Goal: Information Seeking & Learning: Learn about a topic

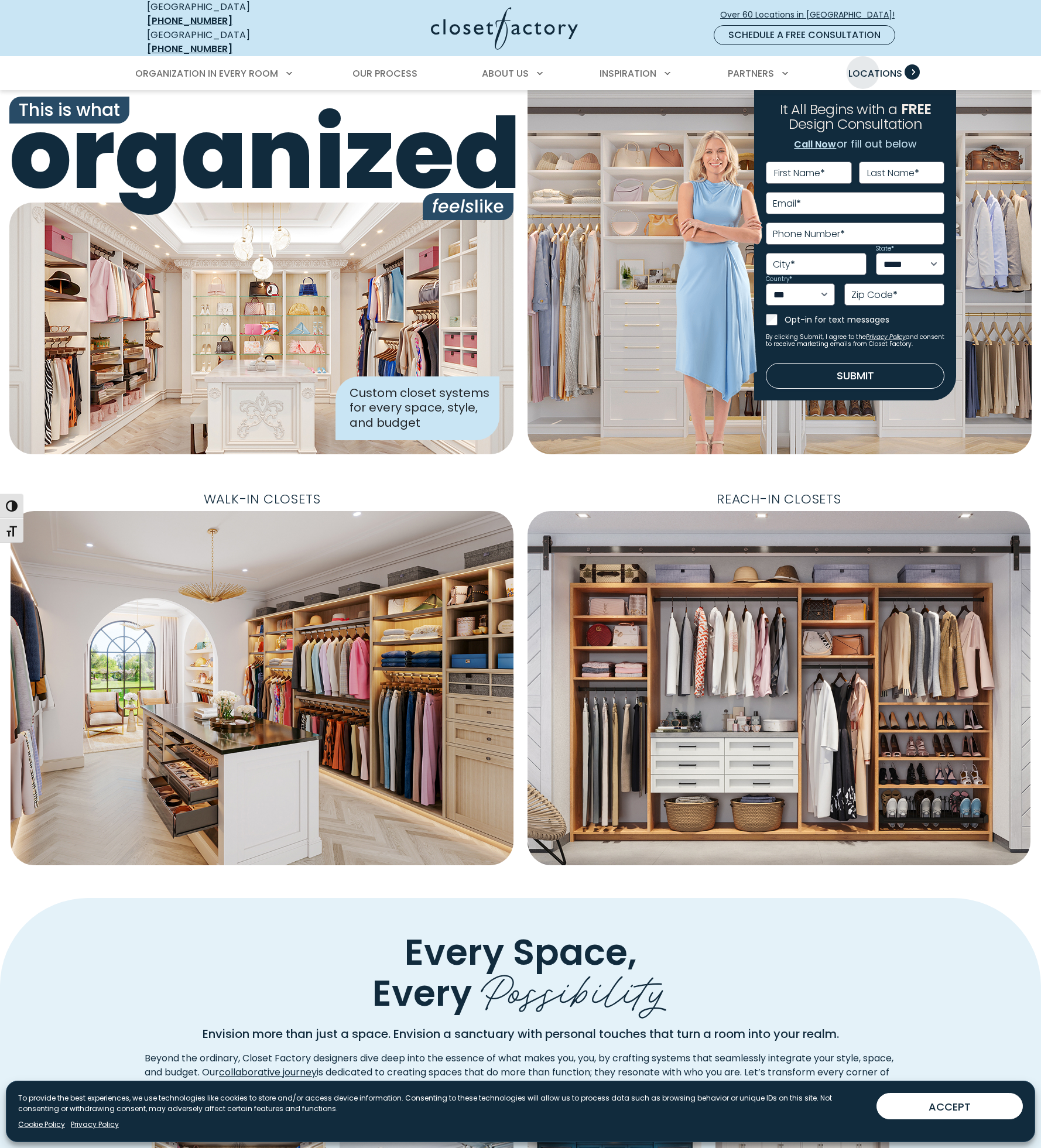
click at [863, 67] on span "Locations" at bounding box center [875, 73] width 54 height 13
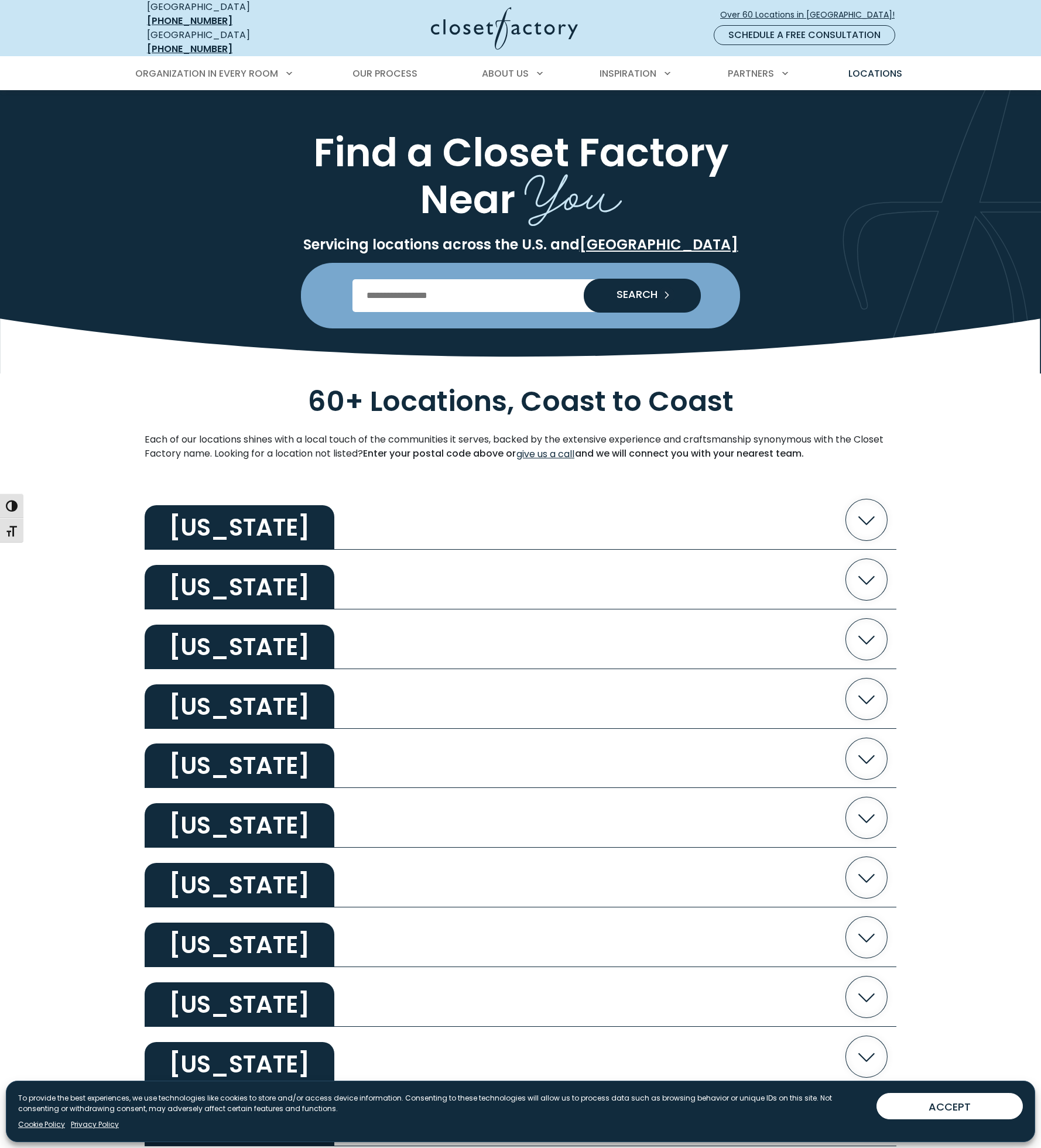
click at [408, 296] on input "Enter Postal Code" at bounding box center [521, 295] width 337 height 33
type input "*****"
click at [584, 279] on button "SEARCH" at bounding box center [642, 295] width 117 height 34
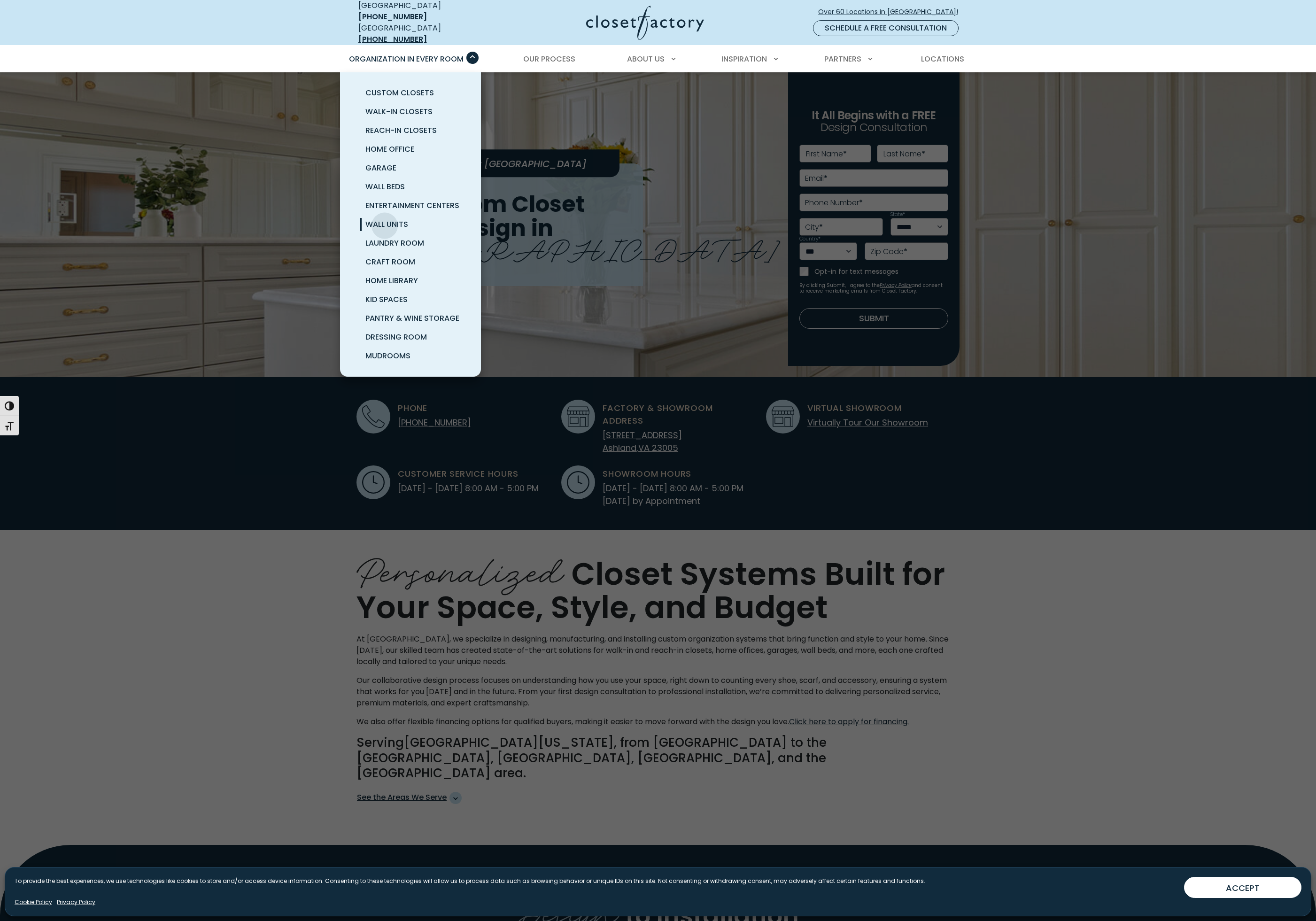
click at [383, 219] on span "Wall Units" at bounding box center [387, 224] width 43 height 11
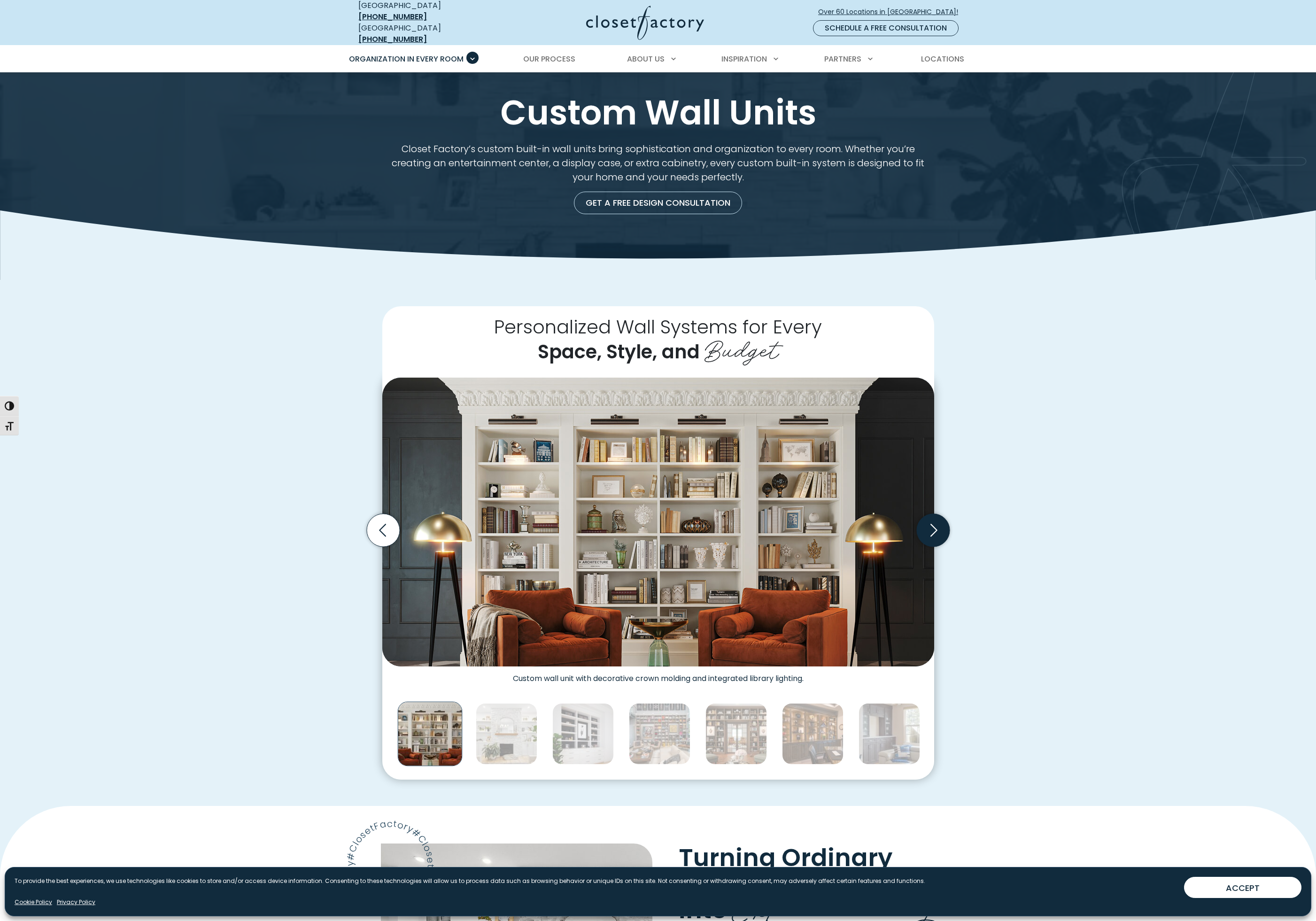
click at [933, 517] on icon "Next slide" at bounding box center [932, 530] width 33 height 33
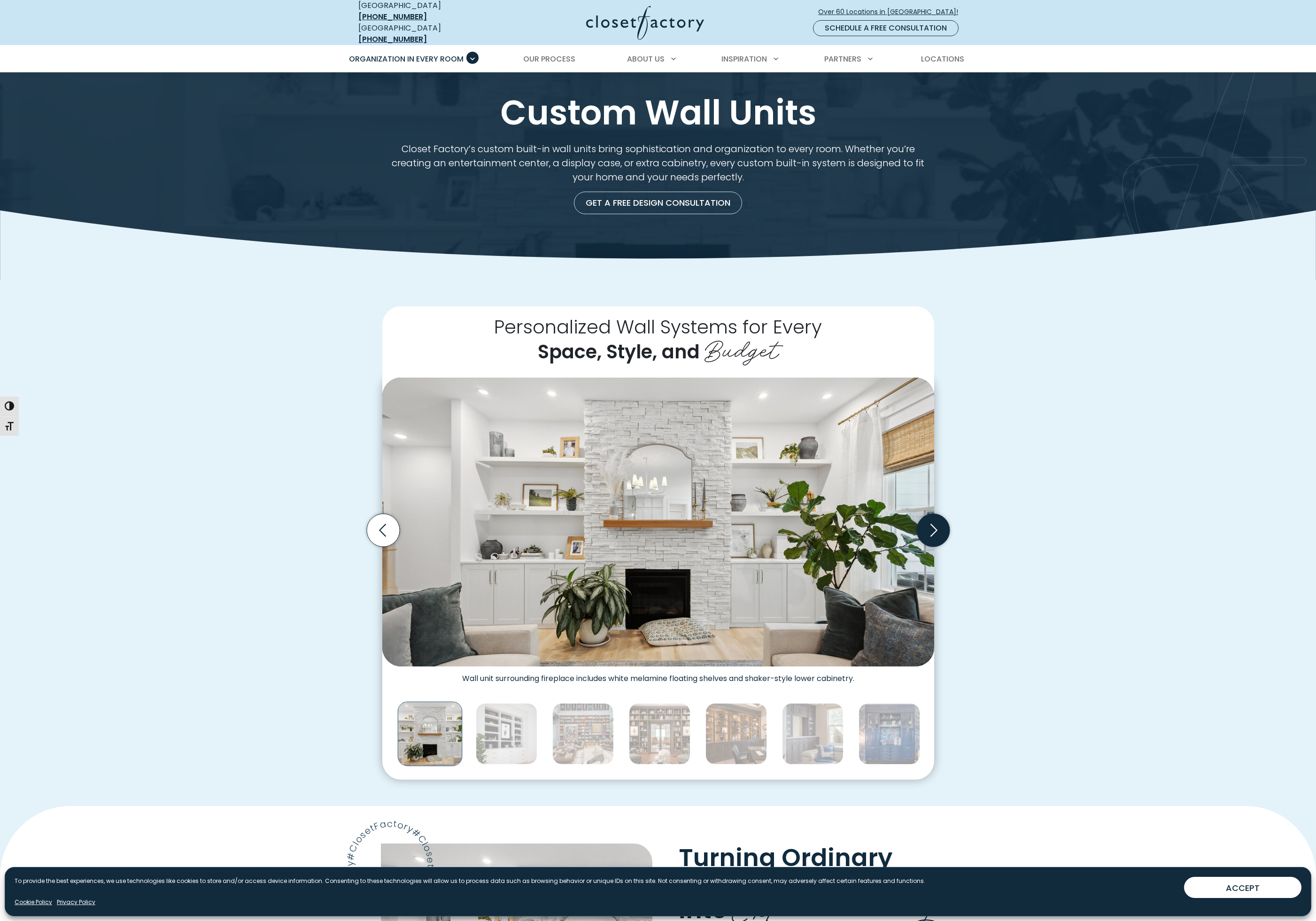
click at [939, 517] on icon "Next slide" at bounding box center [932, 530] width 33 height 33
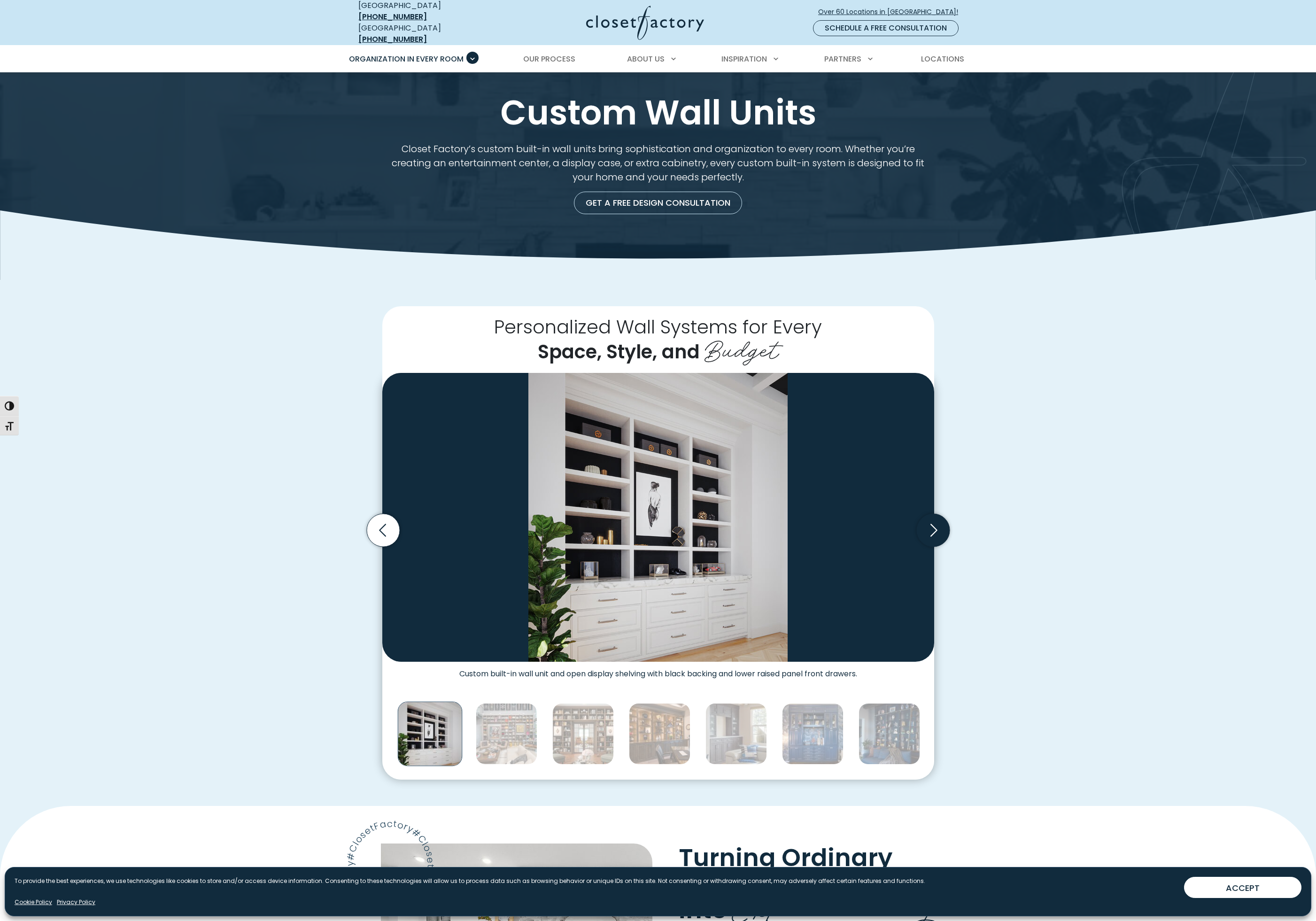
click at [939, 517] on icon "Next slide" at bounding box center [932, 530] width 33 height 33
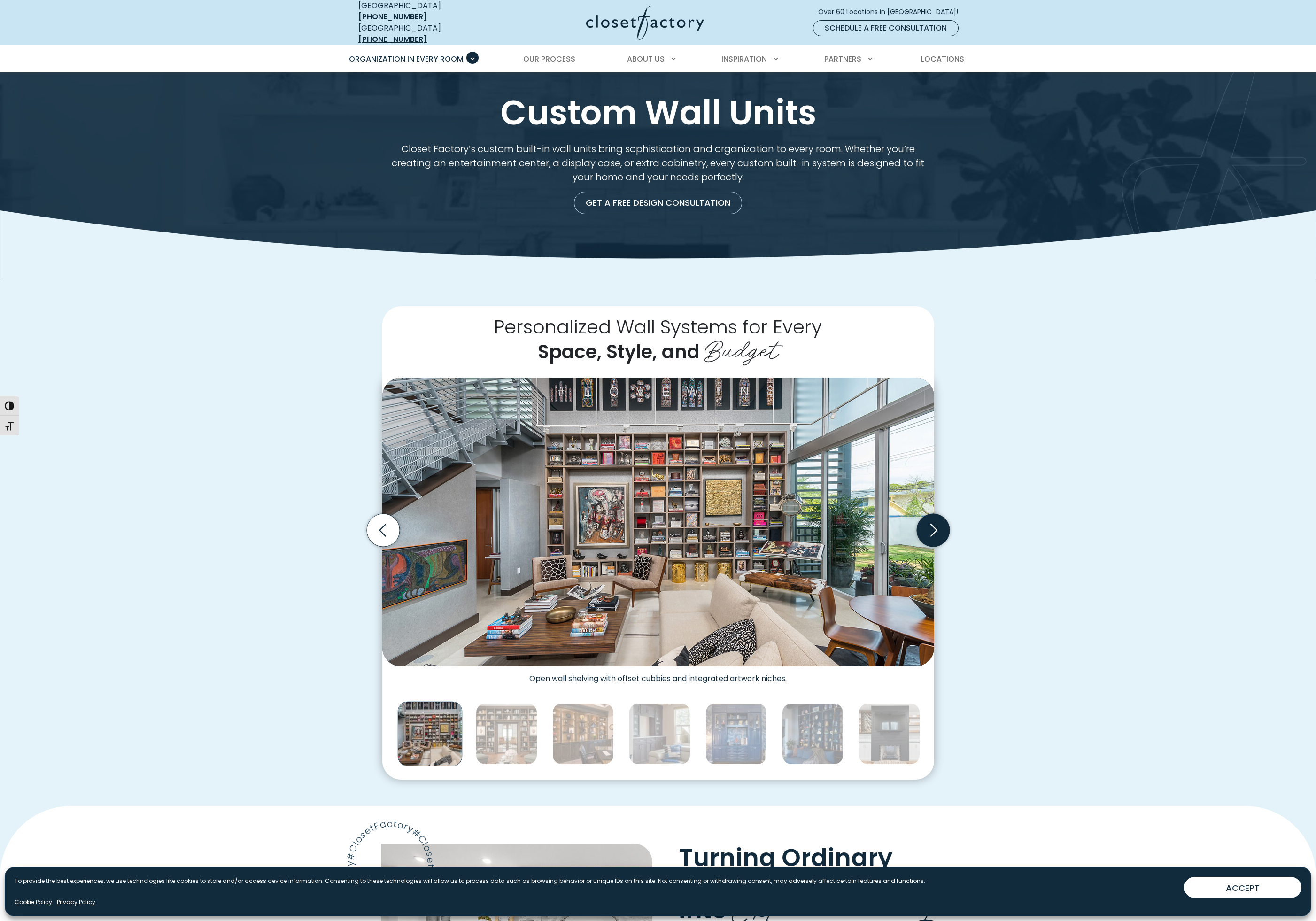
click at [939, 517] on icon "Next slide" at bounding box center [932, 530] width 33 height 33
